Goal: Task Accomplishment & Management: Manage account settings

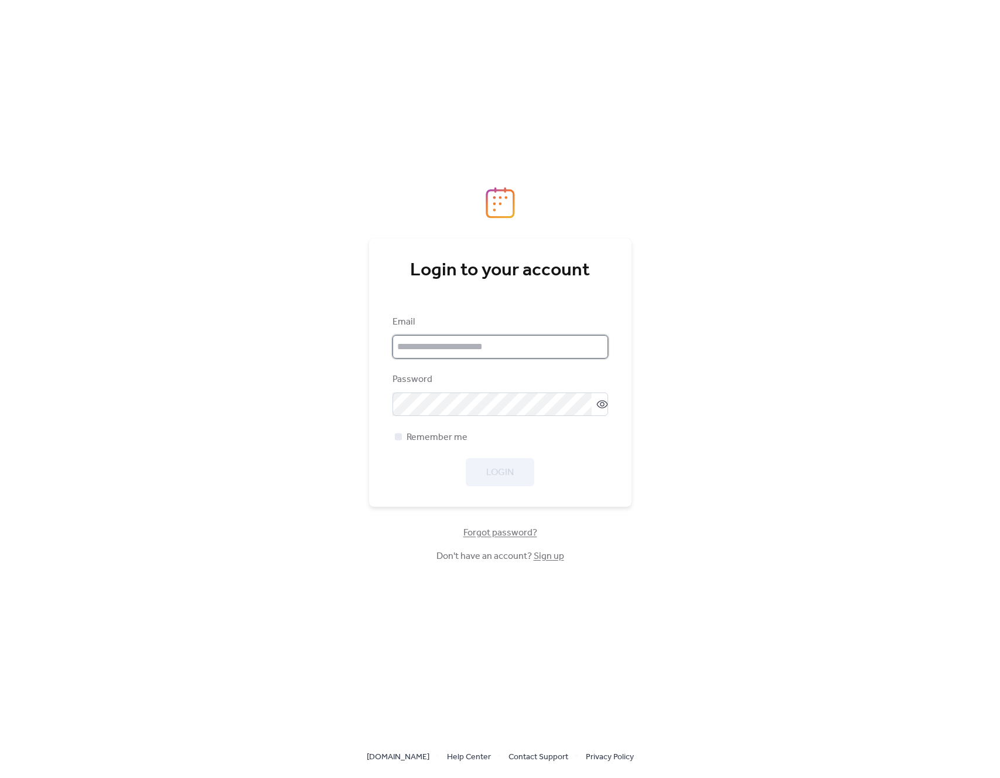
click at [527, 344] on input "email" at bounding box center [500, 346] width 216 height 23
click at [595, 777] on com-1password-button at bounding box center [500, 778] width 1000 height 0
type input "**********"
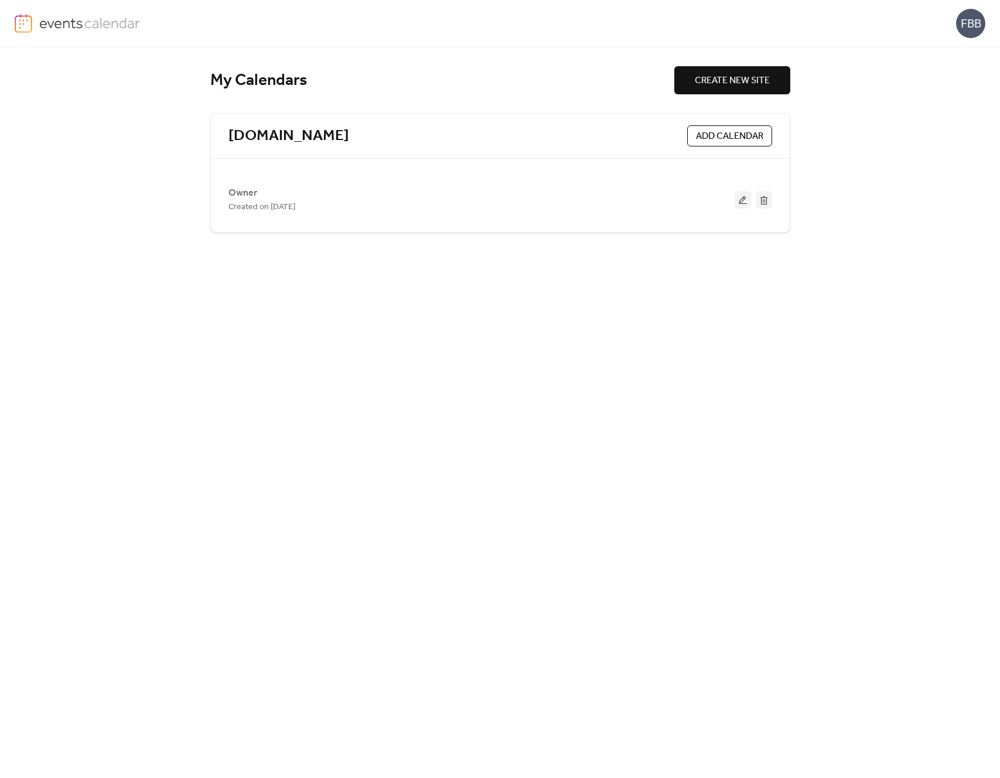
click at [976, 19] on div "FBB" at bounding box center [970, 23] width 29 height 29
click at [967, 54] on link "Account" at bounding box center [953, 51] width 65 height 23
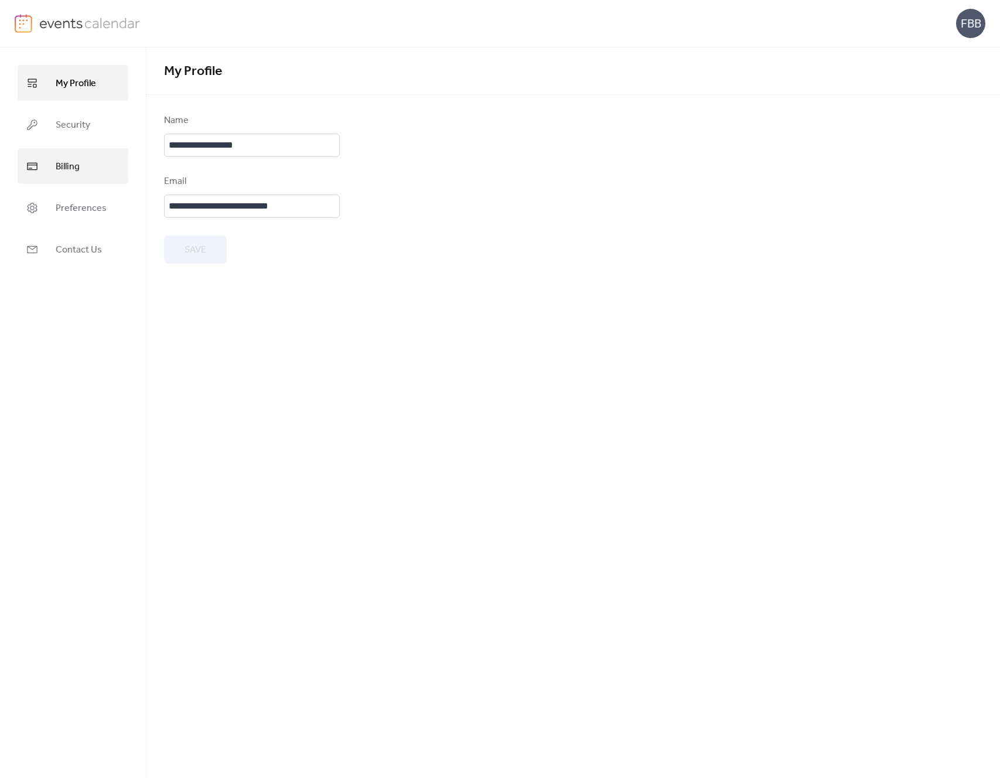
click at [57, 169] on span "Billing" at bounding box center [68, 167] width 24 height 18
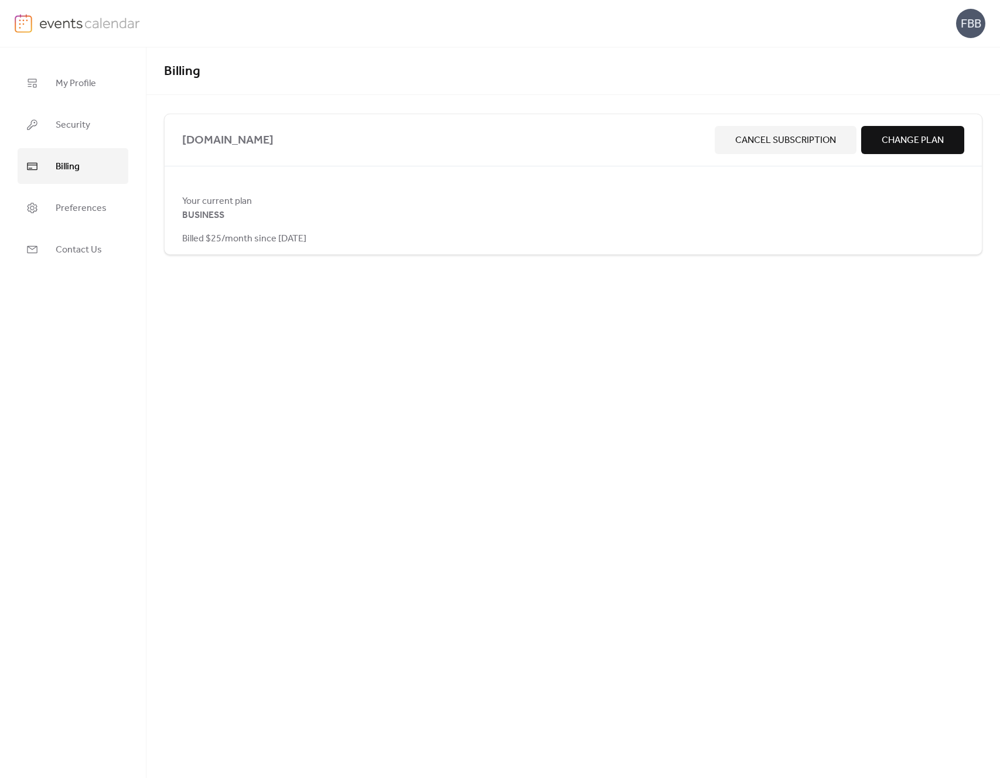
click at [913, 141] on span "Change Plan" at bounding box center [913, 141] width 62 height 14
click at [944, 137] on button "Change Plan" at bounding box center [912, 140] width 103 height 28
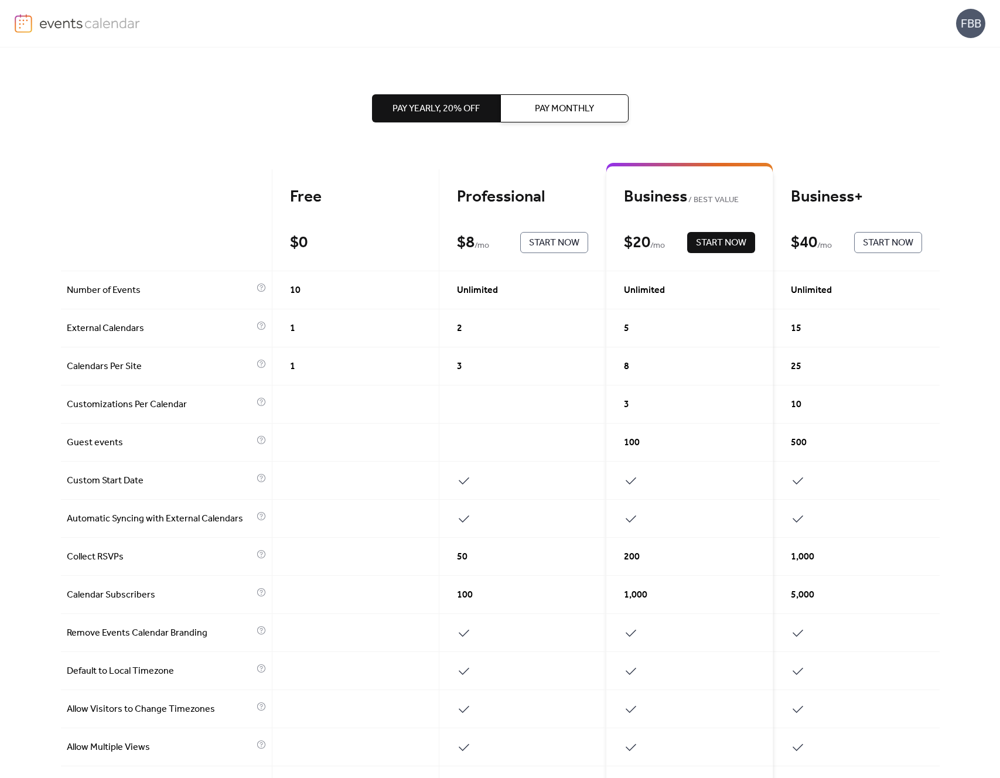
click at [26, 23] on img at bounding box center [24, 23] width 18 height 19
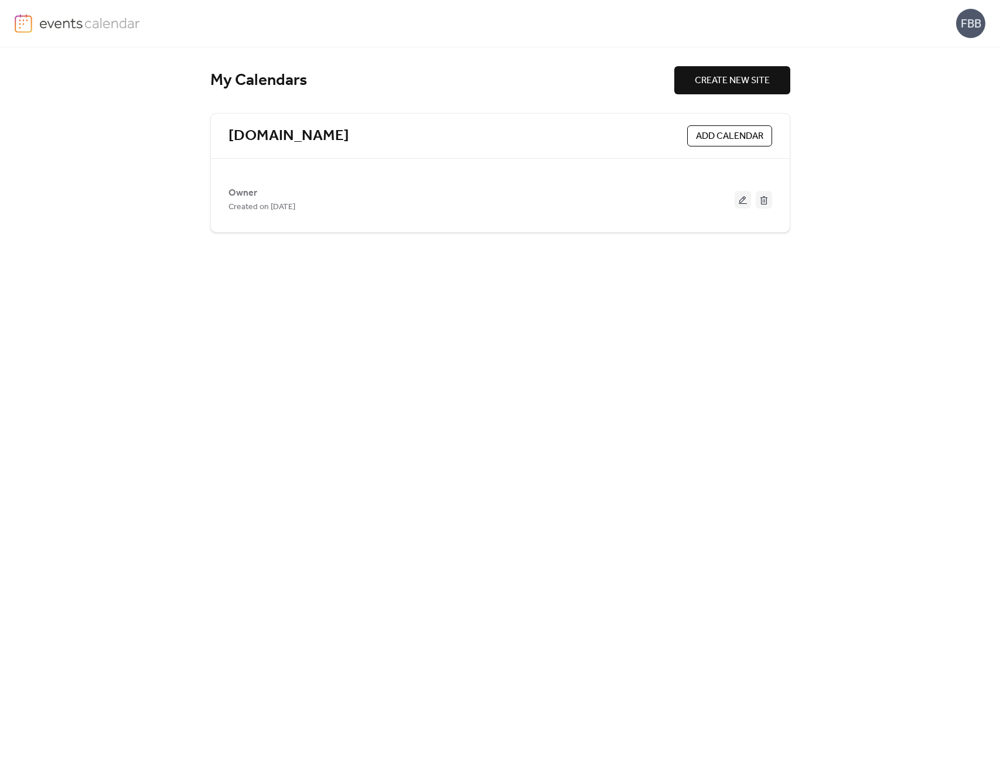
click at [26, 23] on img at bounding box center [24, 23] width 18 height 19
click at [982, 17] on div "FBB" at bounding box center [970, 23] width 29 height 29
click at [962, 46] on span "Account" at bounding box center [947, 53] width 35 height 14
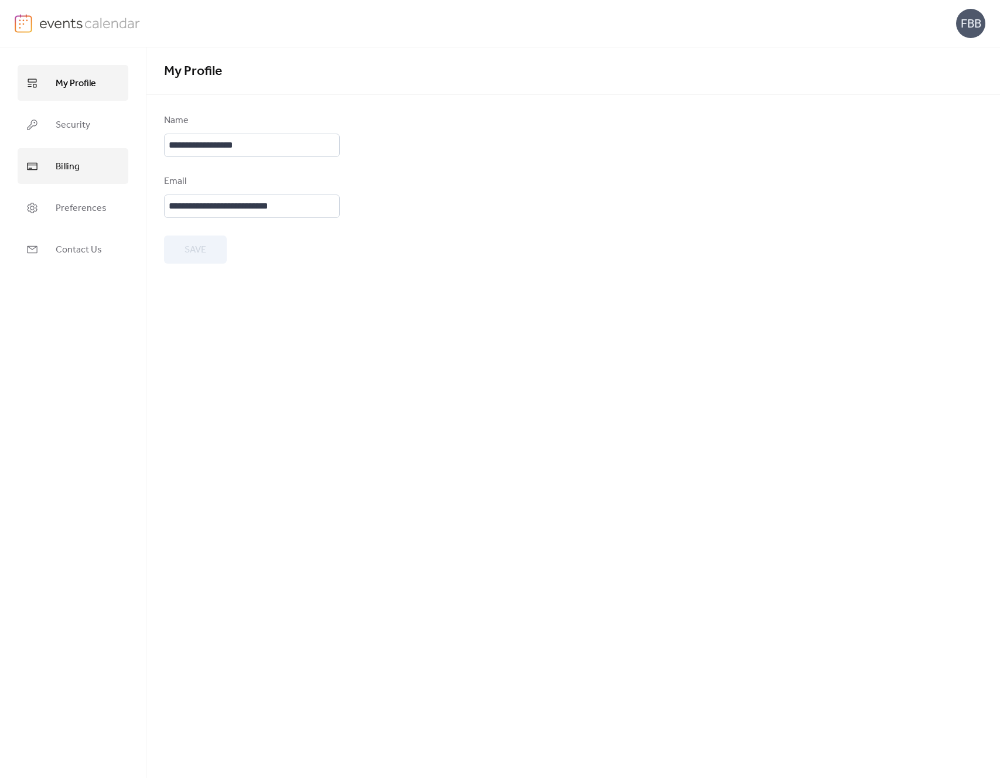
click at [63, 167] on span "Billing" at bounding box center [68, 167] width 24 height 18
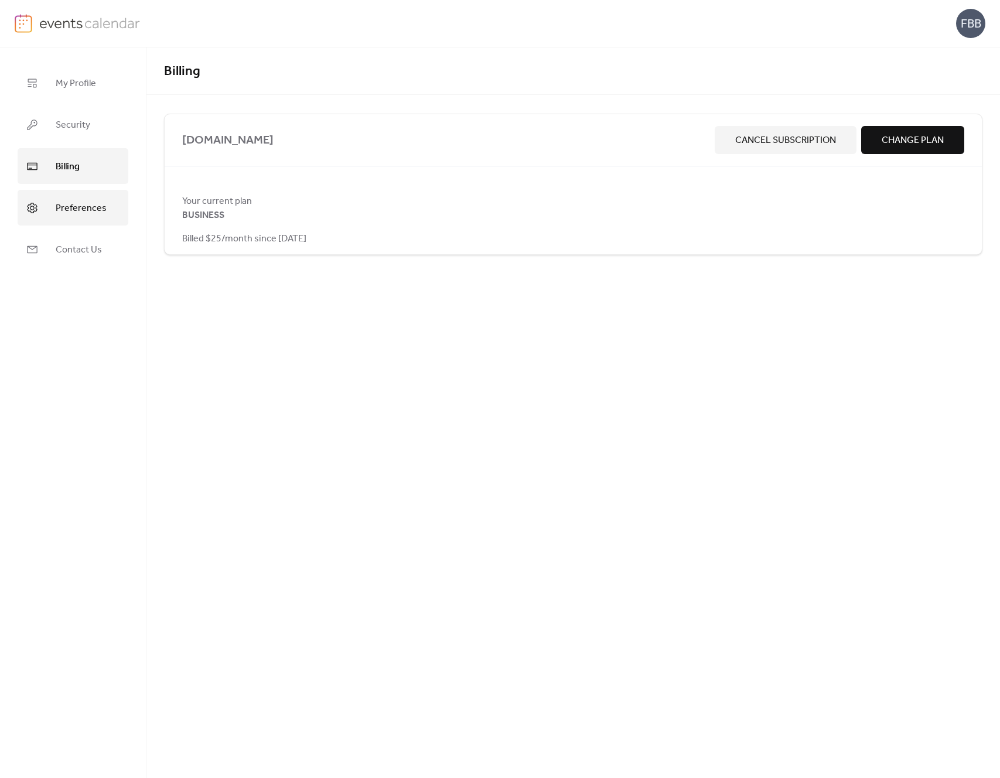
click at [71, 207] on span "Preferences" at bounding box center [81, 208] width 51 height 18
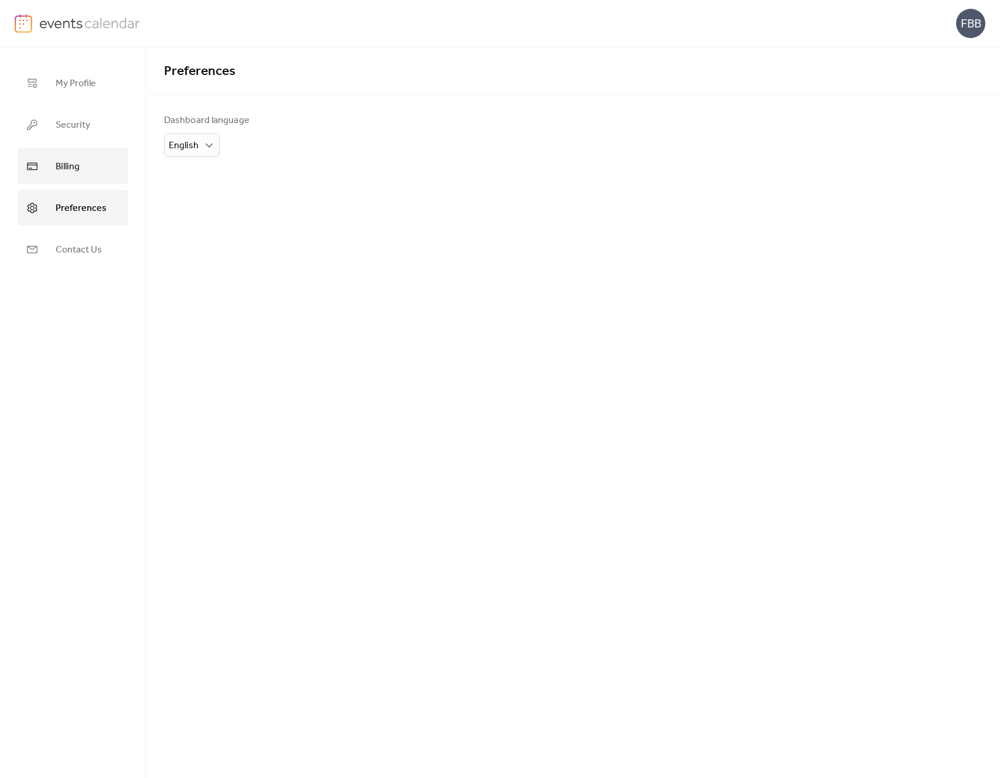
click at [72, 161] on span "Billing" at bounding box center [68, 167] width 24 height 18
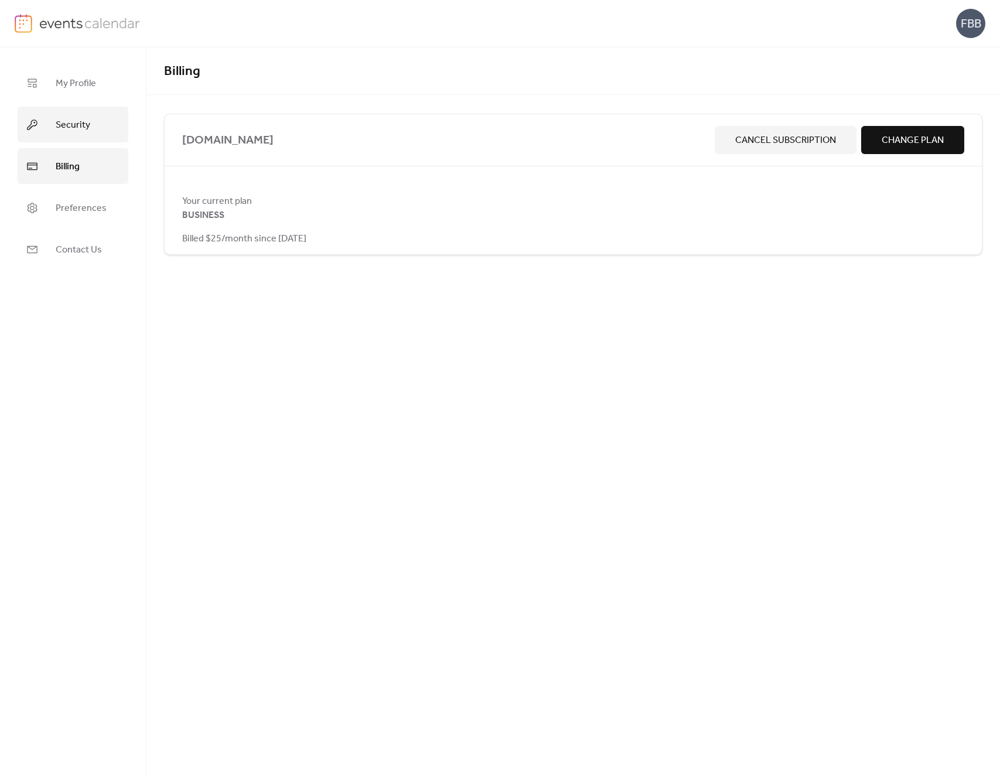
click at [76, 124] on span "Security" at bounding box center [73, 125] width 35 height 18
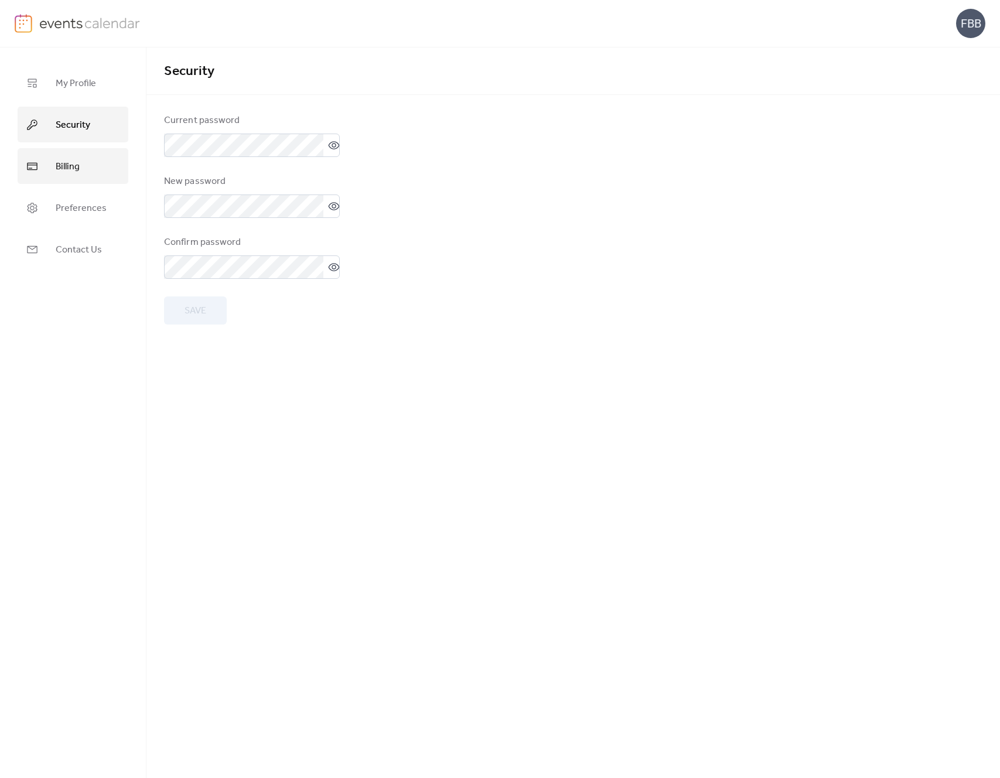
click at [78, 165] on span "Billing" at bounding box center [68, 167] width 24 height 18
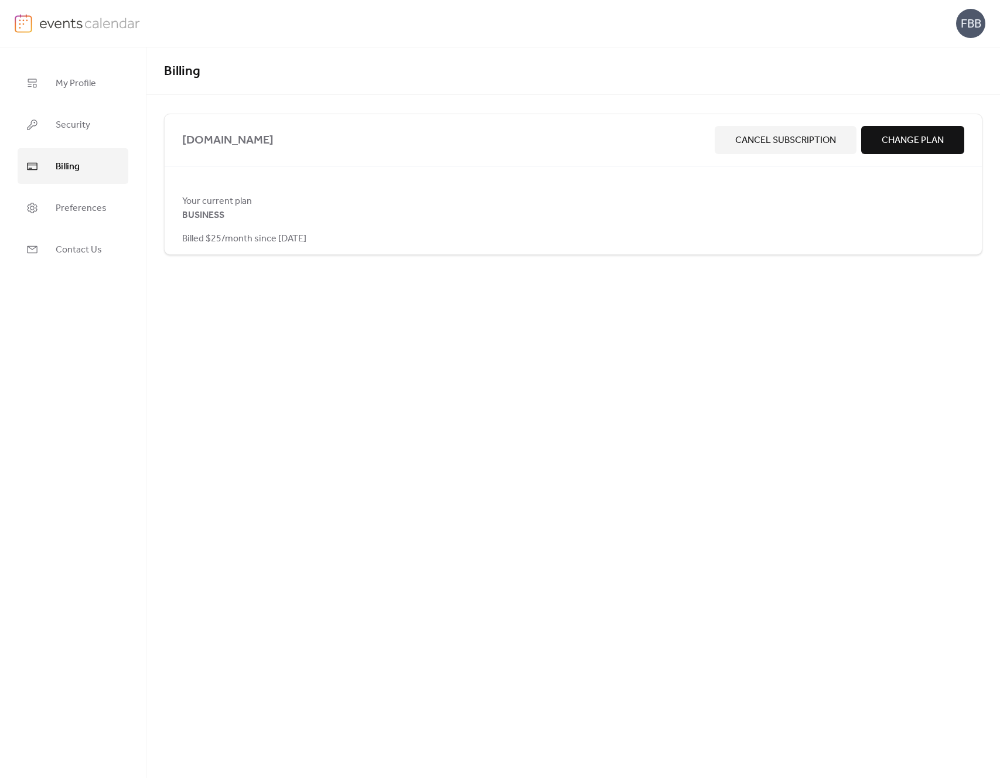
drag, startPoint x: 183, startPoint y: 141, endPoint x: 334, endPoint y: 137, distance: 151.8
click at [334, 137] on span "[DOMAIN_NAME]" at bounding box center [446, 140] width 528 height 19
click at [70, 80] on span "My Profile" at bounding box center [76, 83] width 40 height 18
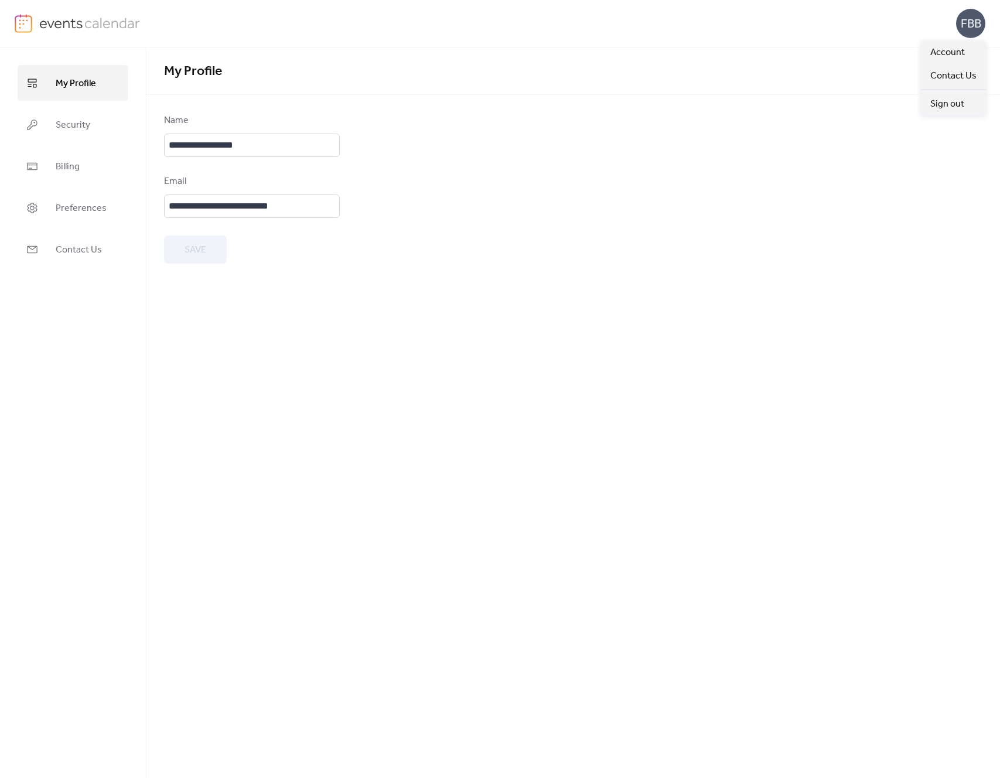
click at [973, 28] on div "FBB" at bounding box center [970, 23] width 29 height 29
click at [12, 14] on div "FBB" at bounding box center [500, 23] width 1000 height 47
click at [44, 19] on img at bounding box center [89, 23] width 101 height 18
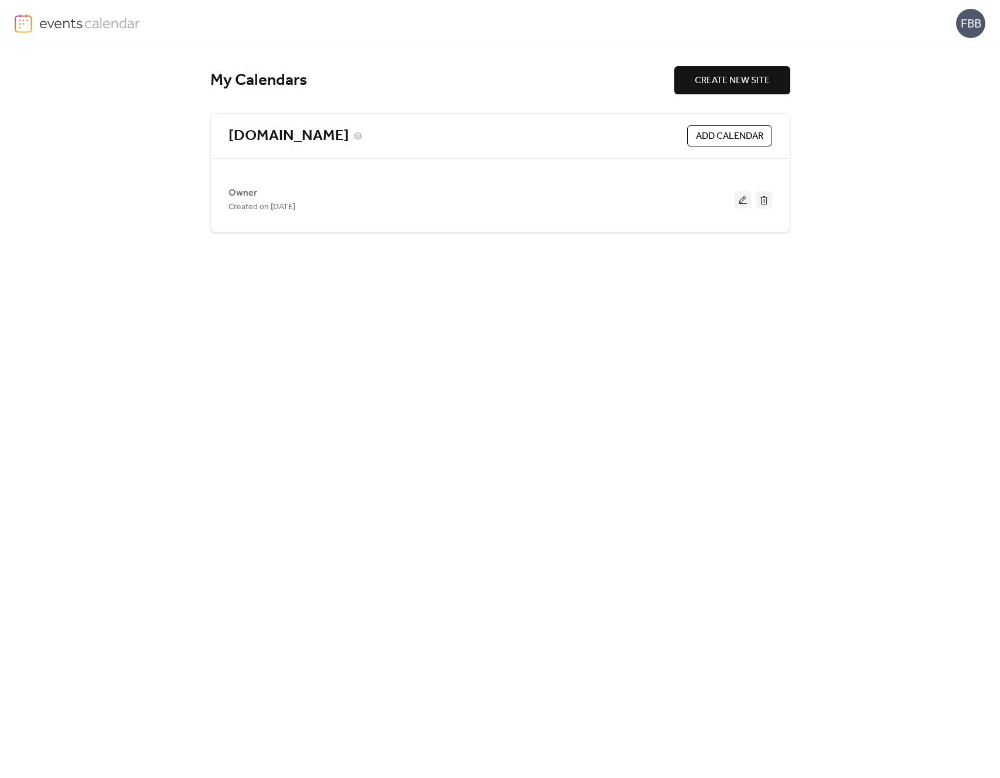
click at [270, 136] on link "[DOMAIN_NAME]" at bounding box center [288, 136] width 121 height 19
click at [359, 136] on icon at bounding box center [357, 135] width 3 height 3
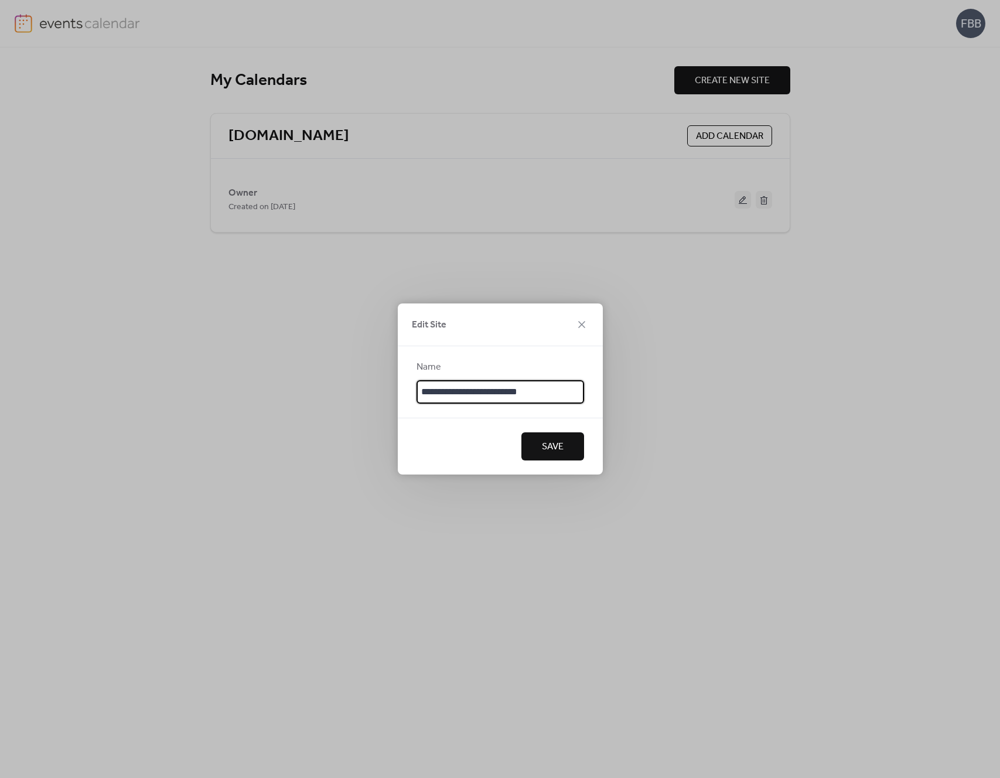
type input "**********"
click at [549, 445] on span "Save" at bounding box center [553, 447] width 22 height 14
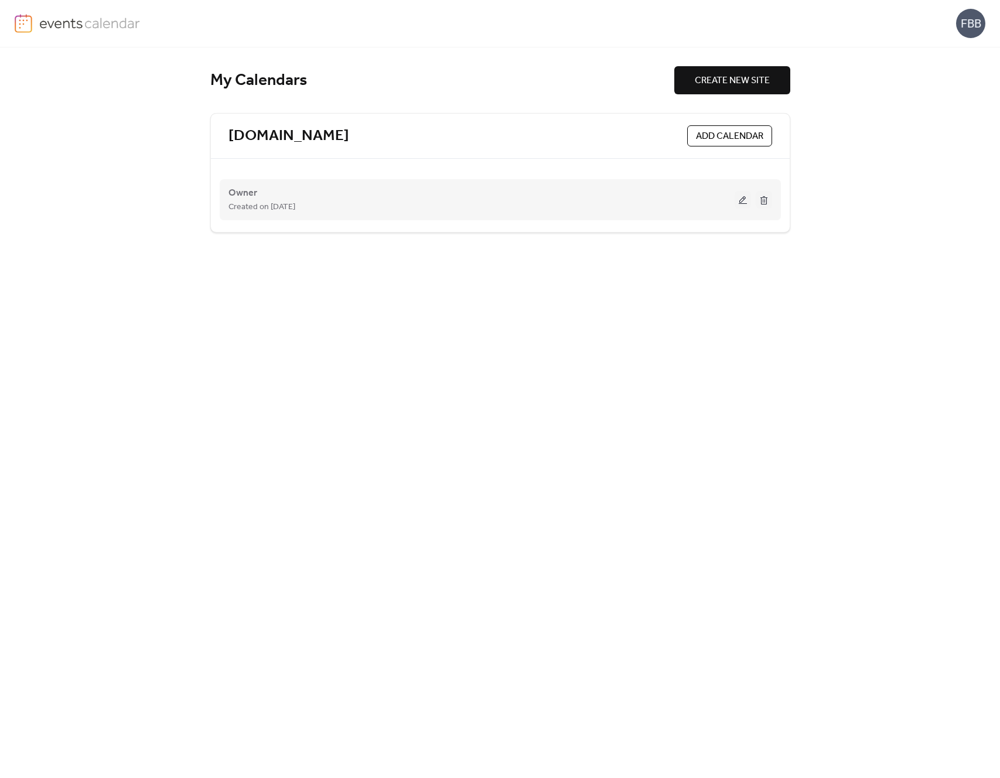
click at [746, 199] on button at bounding box center [743, 200] width 16 height 18
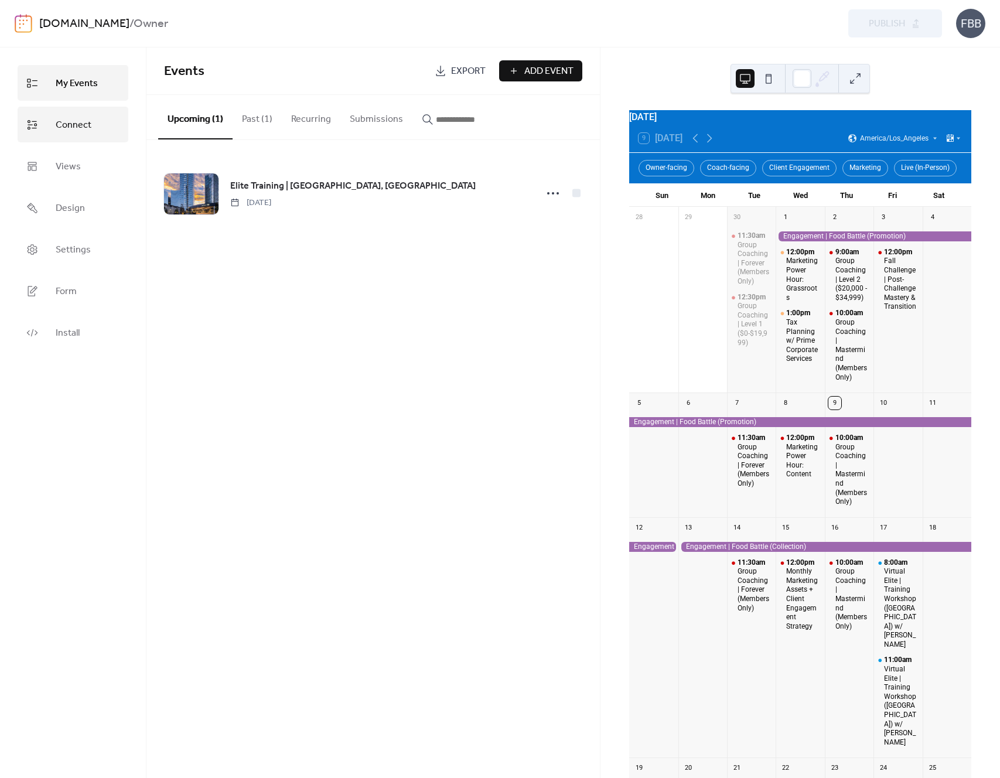
click at [74, 139] on link "Connect" at bounding box center [73, 125] width 111 height 36
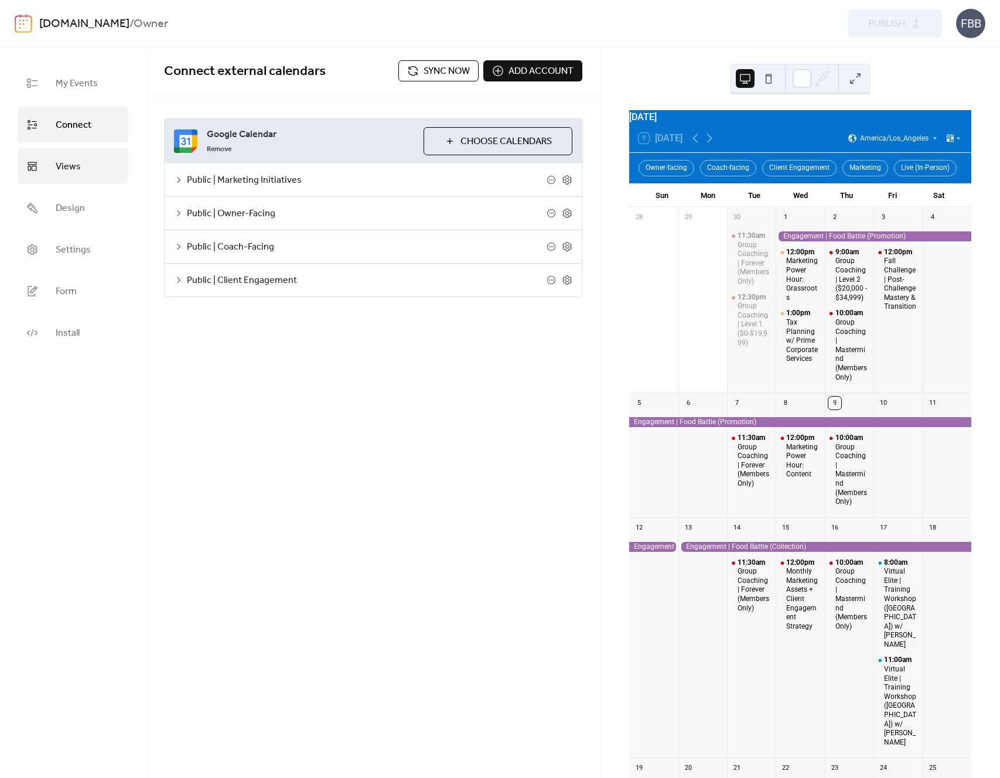
click at [63, 163] on span "Views" at bounding box center [68, 167] width 25 height 18
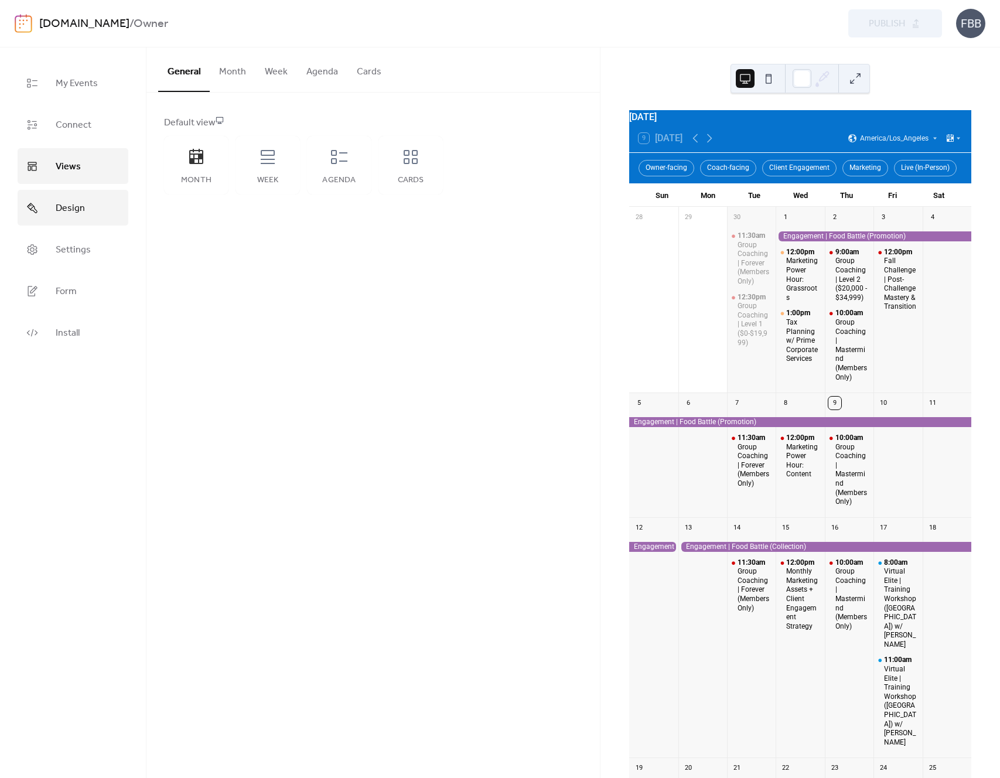
click at [59, 197] on link "Design" at bounding box center [73, 208] width 111 height 36
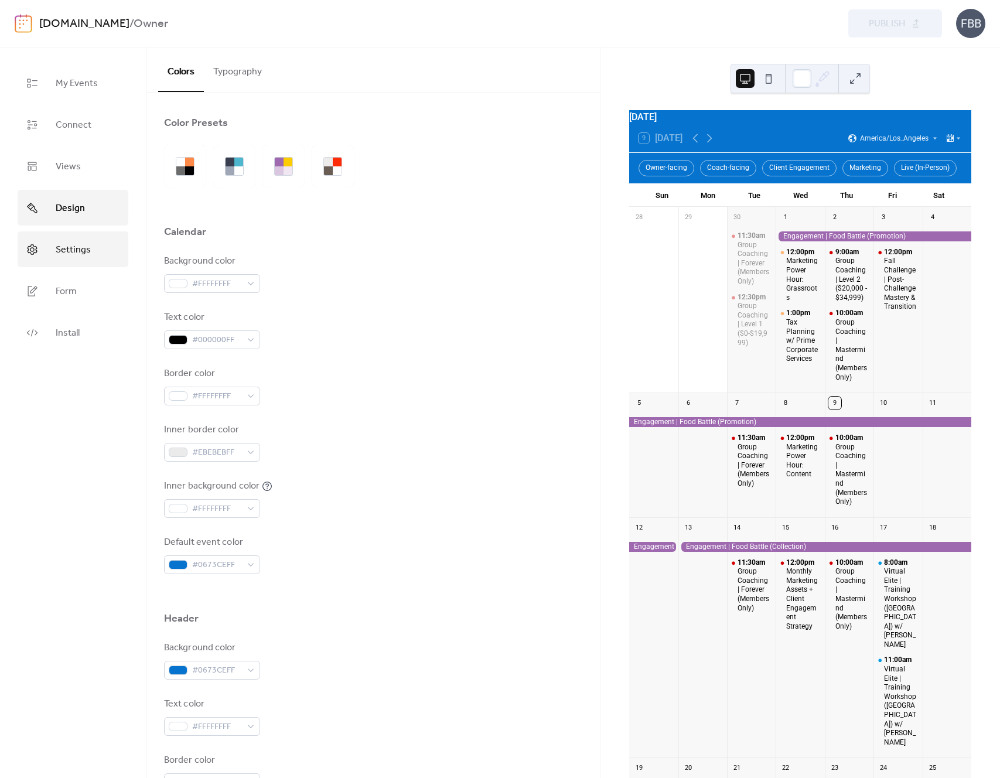
click at [52, 245] on link "Settings" at bounding box center [73, 249] width 111 height 36
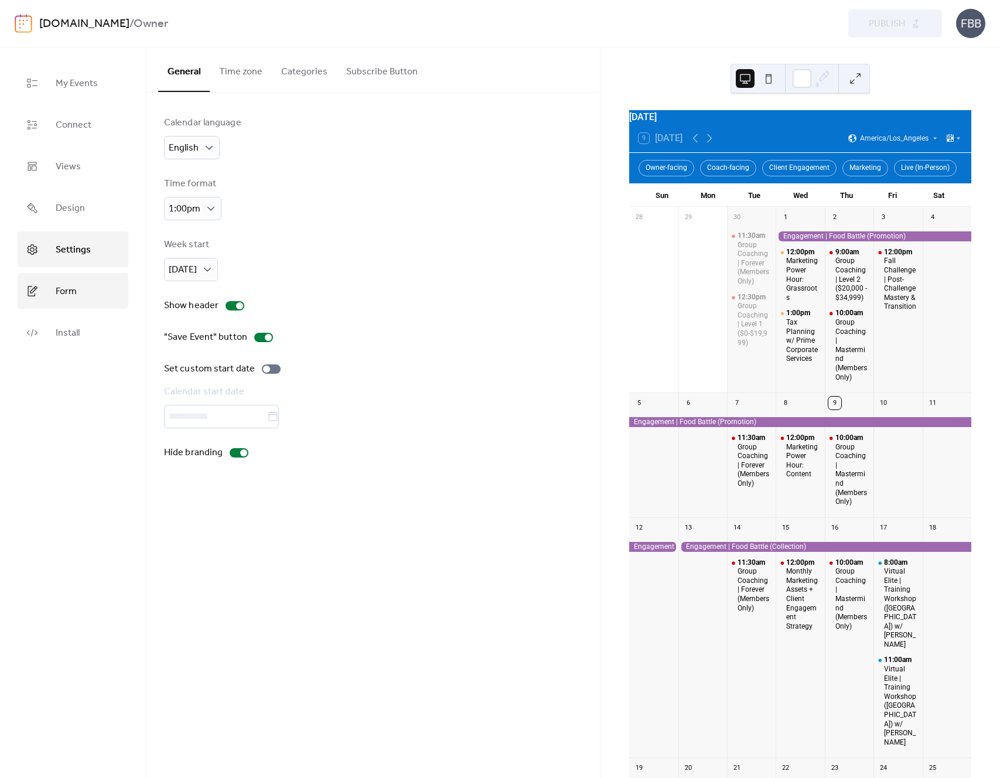
click at [54, 289] on link "Form" at bounding box center [73, 291] width 111 height 36
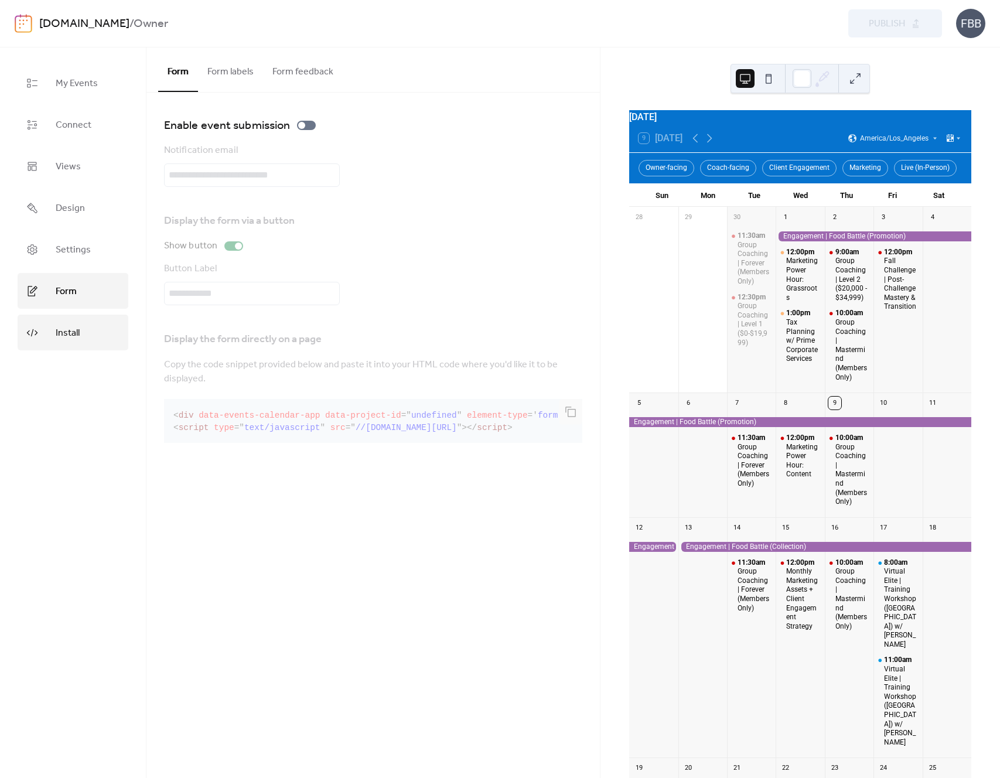
click at [71, 341] on span "Install" at bounding box center [68, 333] width 24 height 18
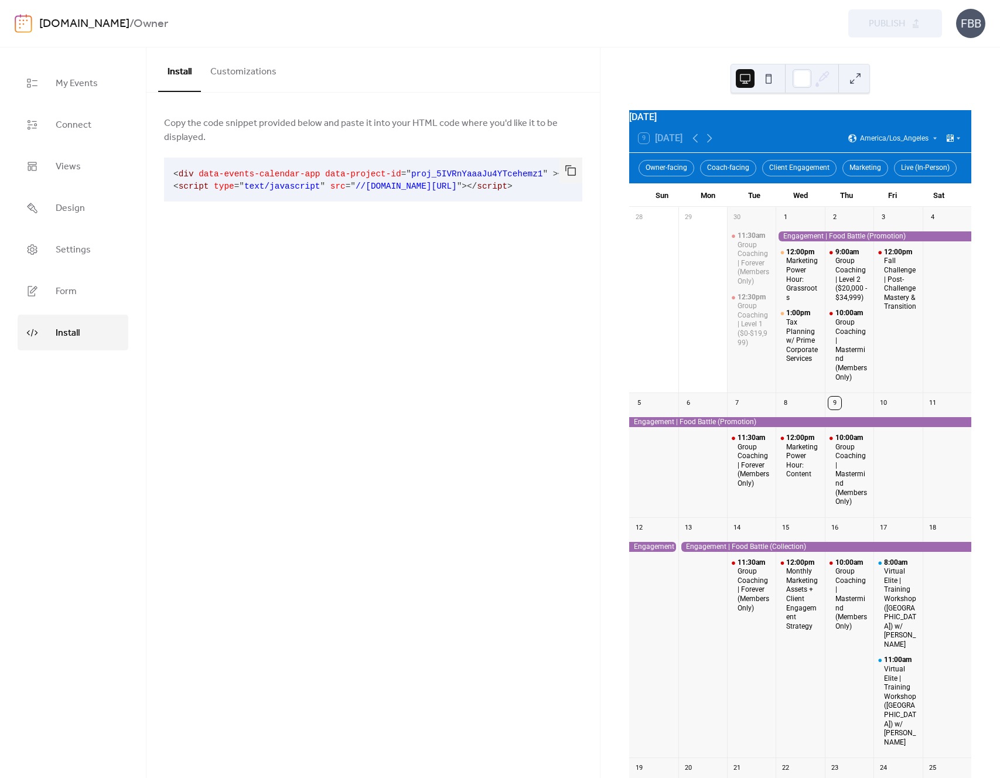
click at [254, 71] on button "Customizations" at bounding box center [243, 68] width 85 height 43
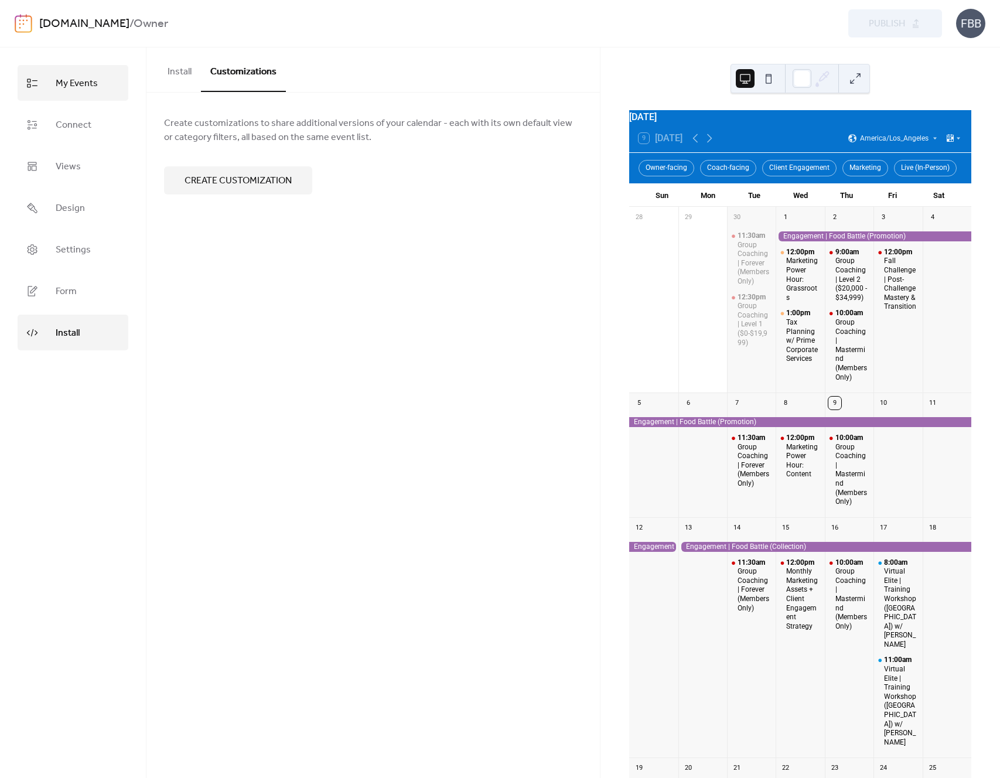
click at [75, 77] on span "My Events" at bounding box center [77, 83] width 42 height 18
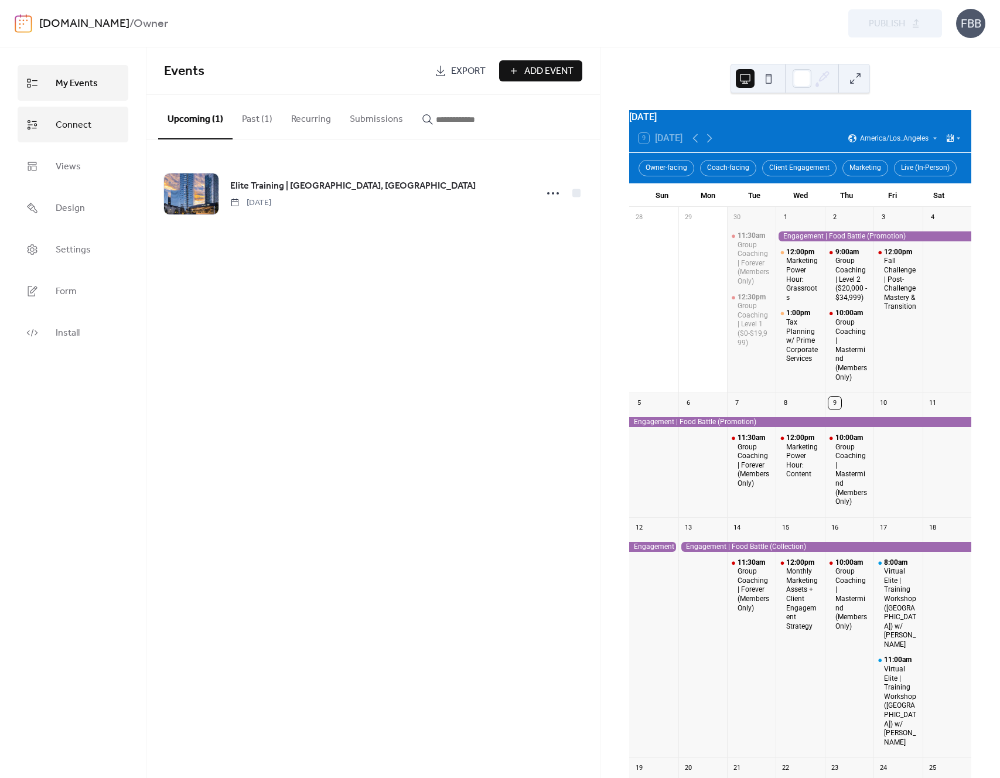
click at [66, 110] on link "Connect" at bounding box center [73, 125] width 111 height 36
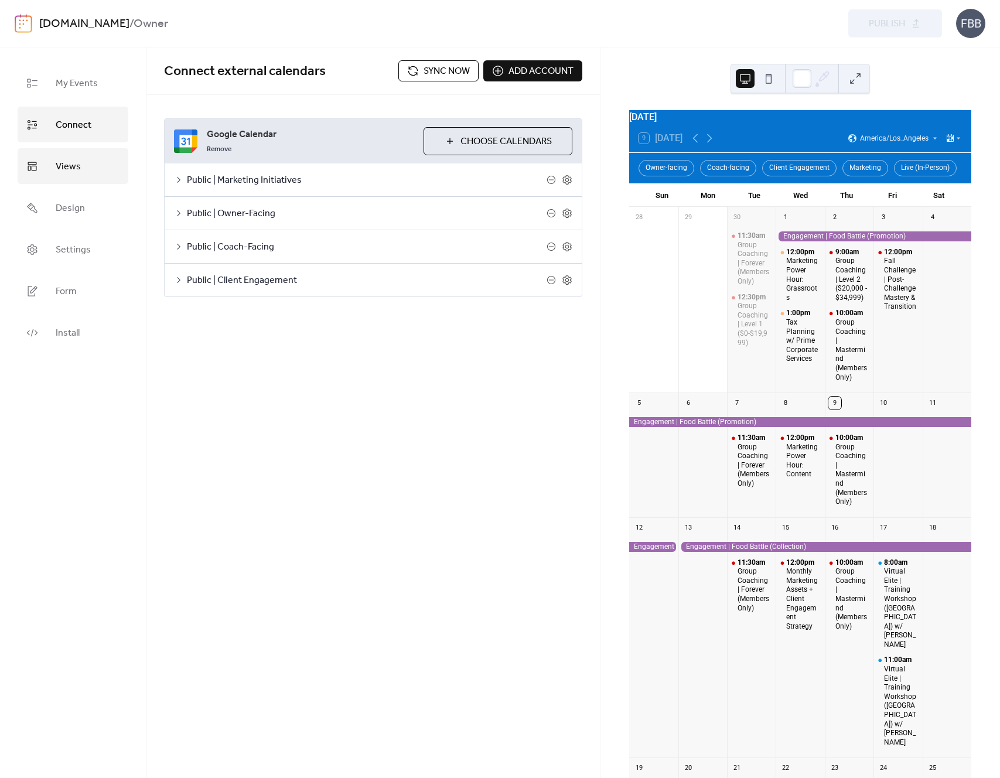
click at [69, 163] on span "Views" at bounding box center [68, 167] width 25 height 18
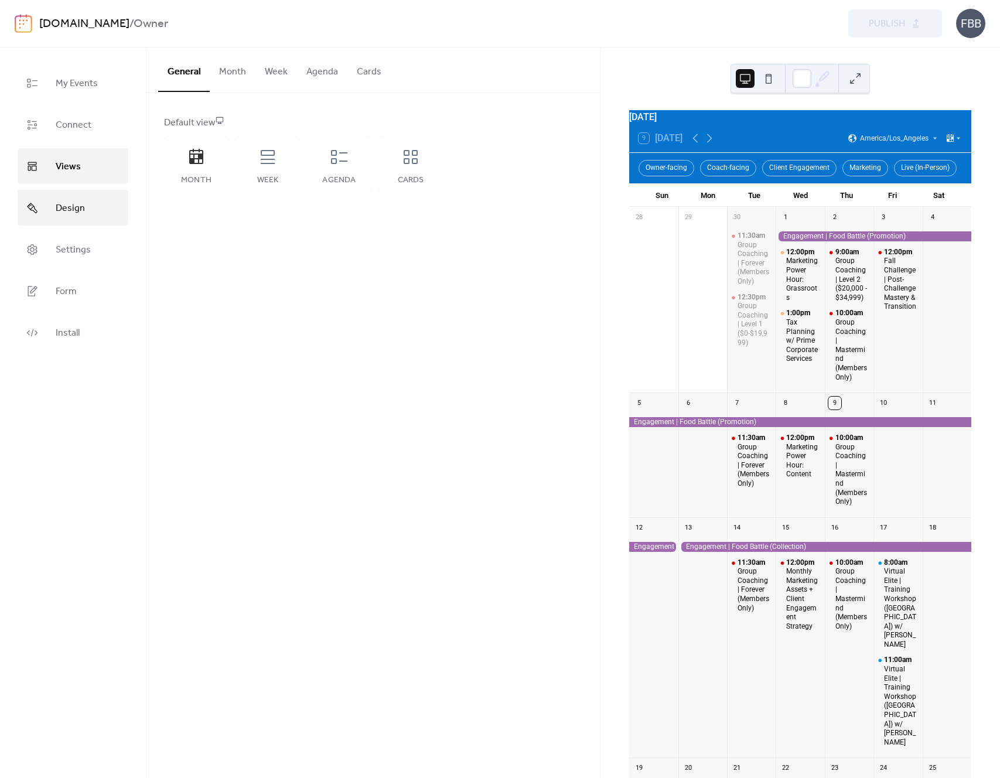
click at [75, 200] on span "Design" at bounding box center [70, 208] width 29 height 18
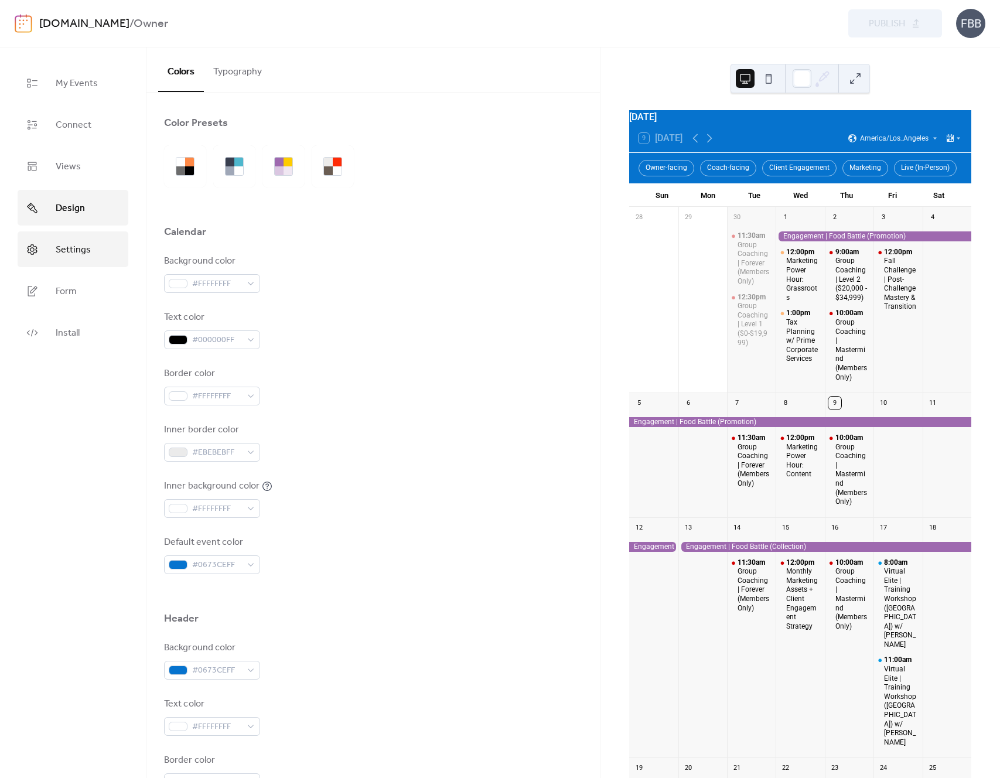
click at [71, 241] on span "Settings" at bounding box center [73, 250] width 35 height 18
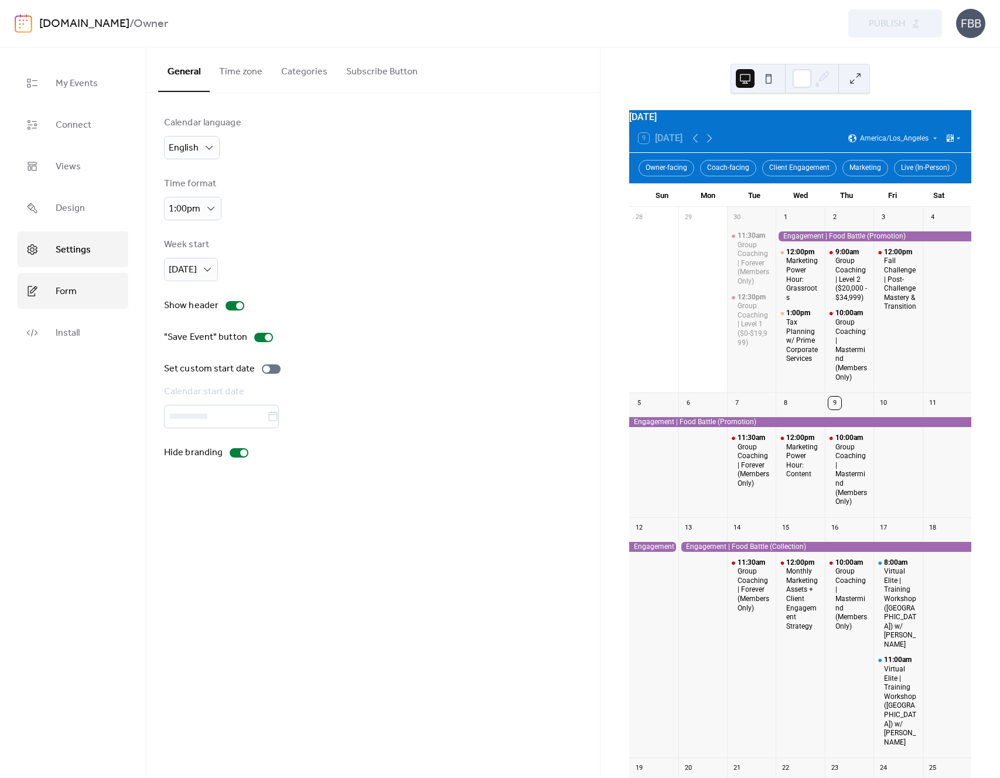
click at [73, 282] on span "Form" at bounding box center [66, 291] width 21 height 18
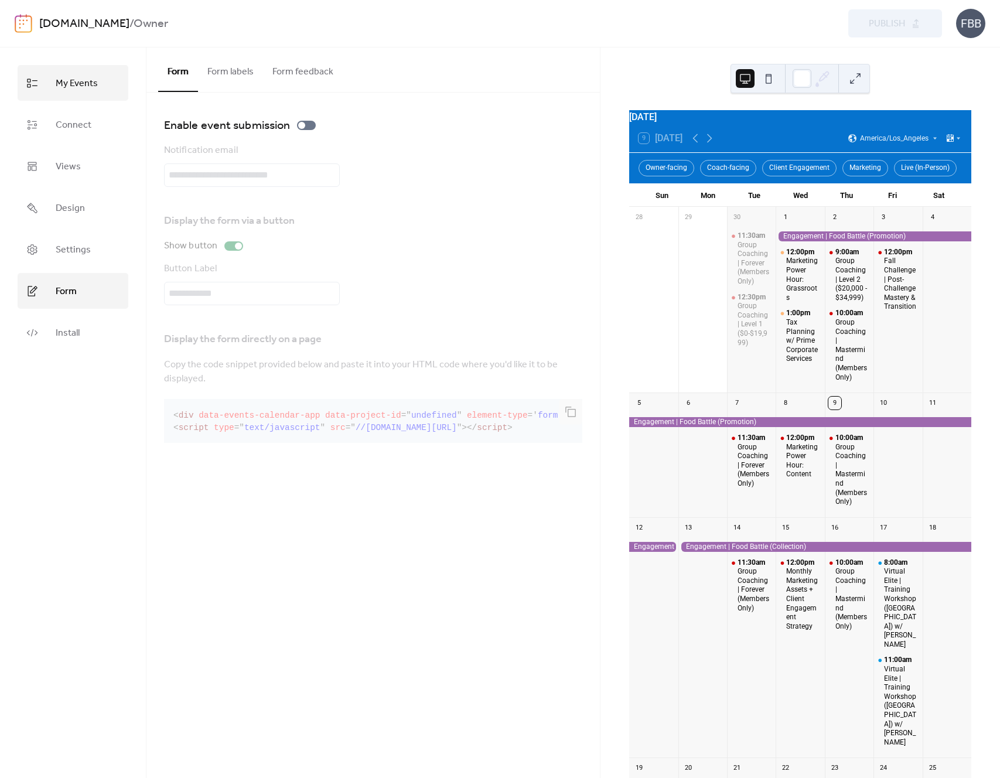
click at [56, 87] on span "My Events" at bounding box center [77, 83] width 42 height 18
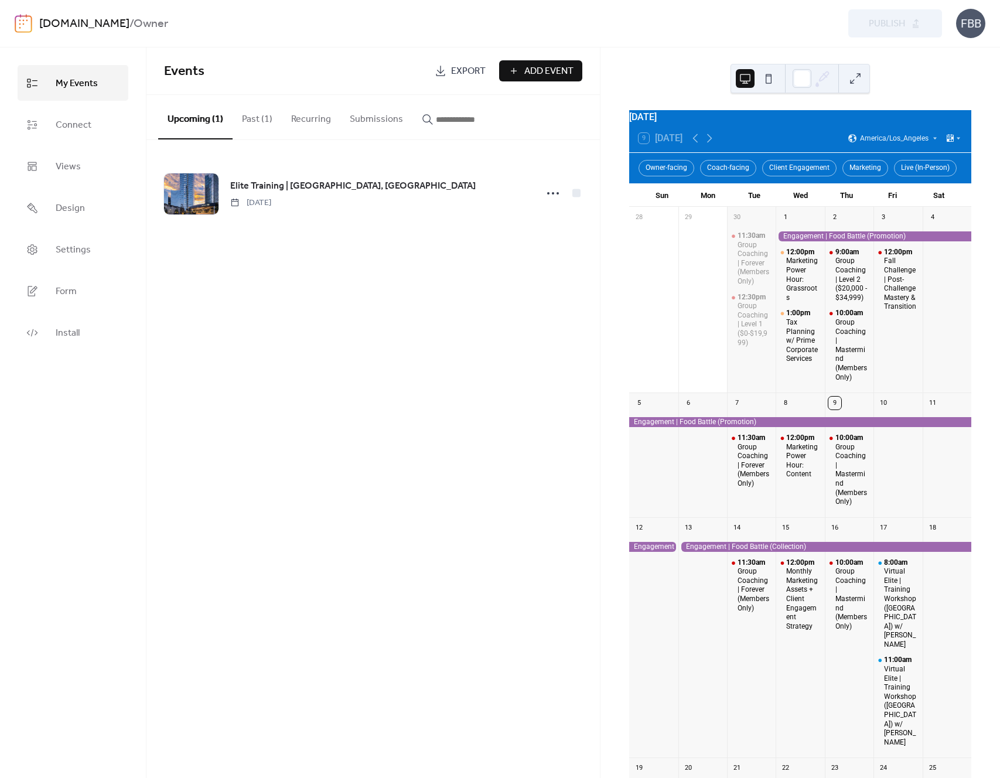
click at [168, 22] on b "Owner" at bounding box center [151, 24] width 35 height 22
click at [245, 26] on div "[DOMAIN_NAME] / Owner" at bounding box center [272, 24] width 466 height 22
click at [983, 17] on div "FBB" at bounding box center [970, 23] width 29 height 29
click at [954, 54] on span "Account" at bounding box center [947, 53] width 35 height 14
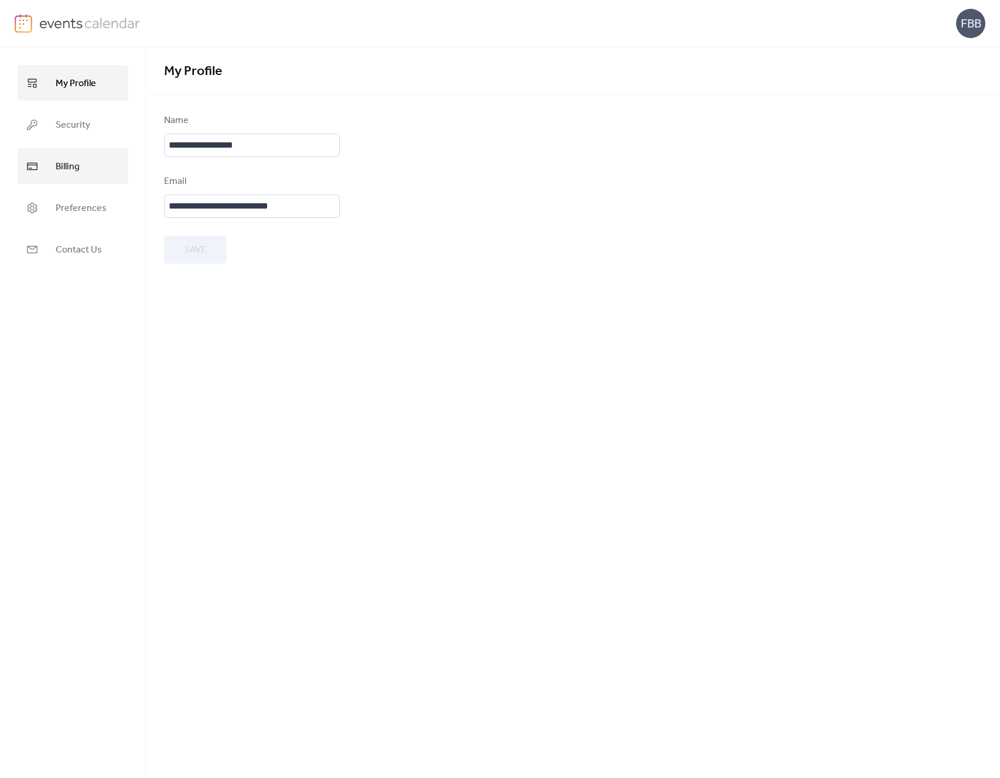
click at [66, 170] on span "Billing" at bounding box center [68, 167] width 24 height 18
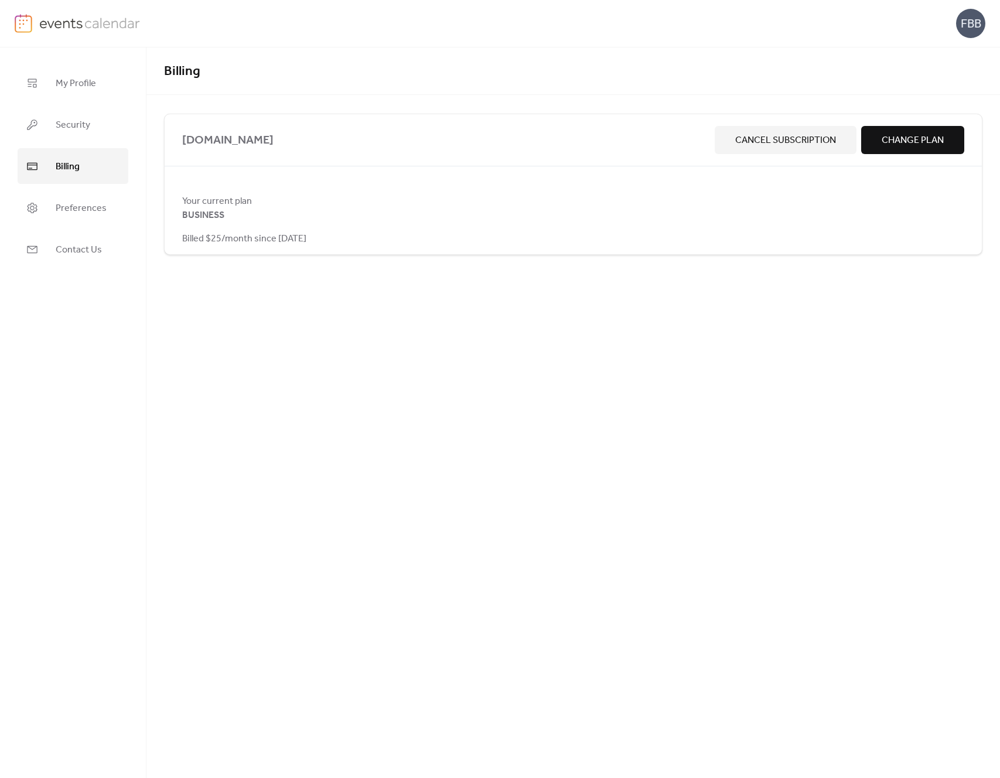
click at [904, 145] on span "Change Plan" at bounding box center [913, 141] width 62 height 14
click at [209, 210] on span "BUSINESS" at bounding box center [203, 216] width 42 height 14
